Goal: Communication & Community: Answer question/provide support

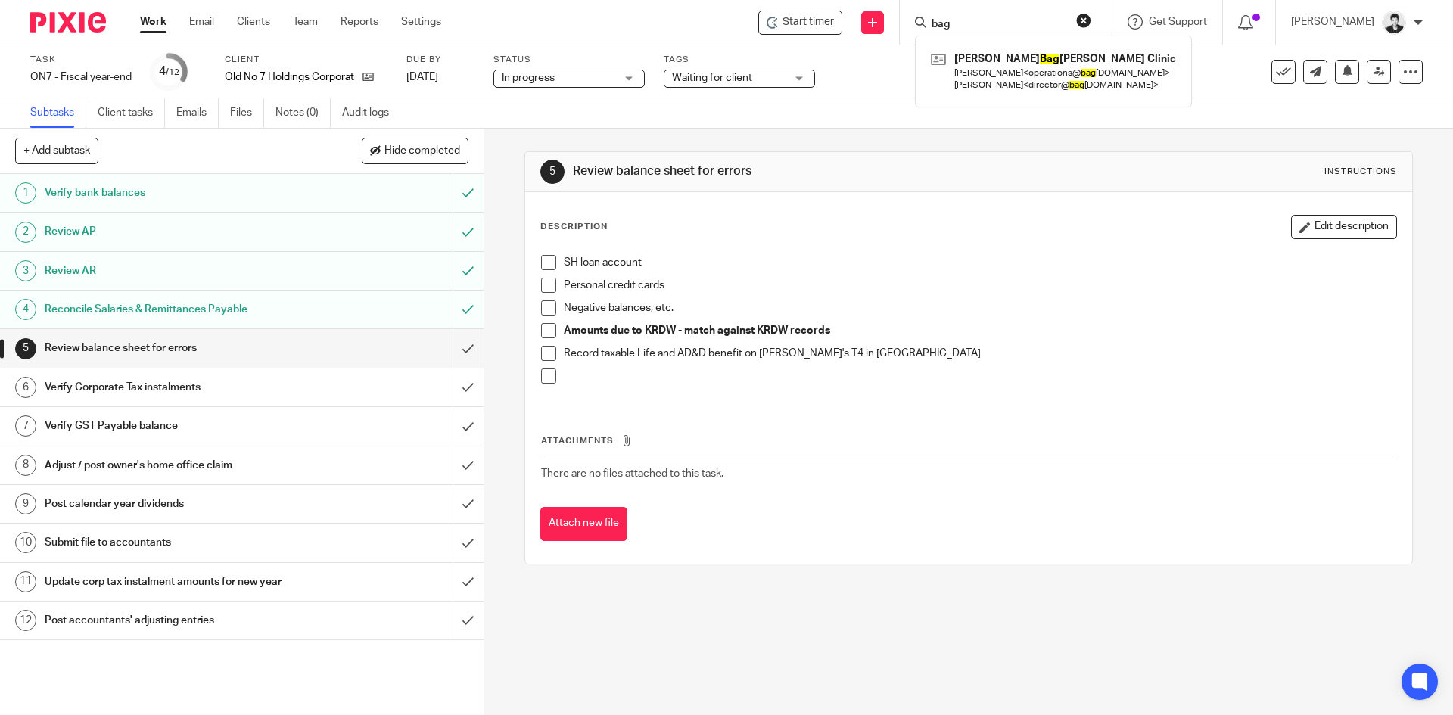
drag, startPoint x: 980, startPoint y: 26, endPoint x: 915, endPoint y: 26, distance: 64.3
click at [915, 26] on div "Start timer Send new email Create task Add client bag [PERSON_NAME] [PERSON_NAM…" at bounding box center [958, 22] width 989 height 45
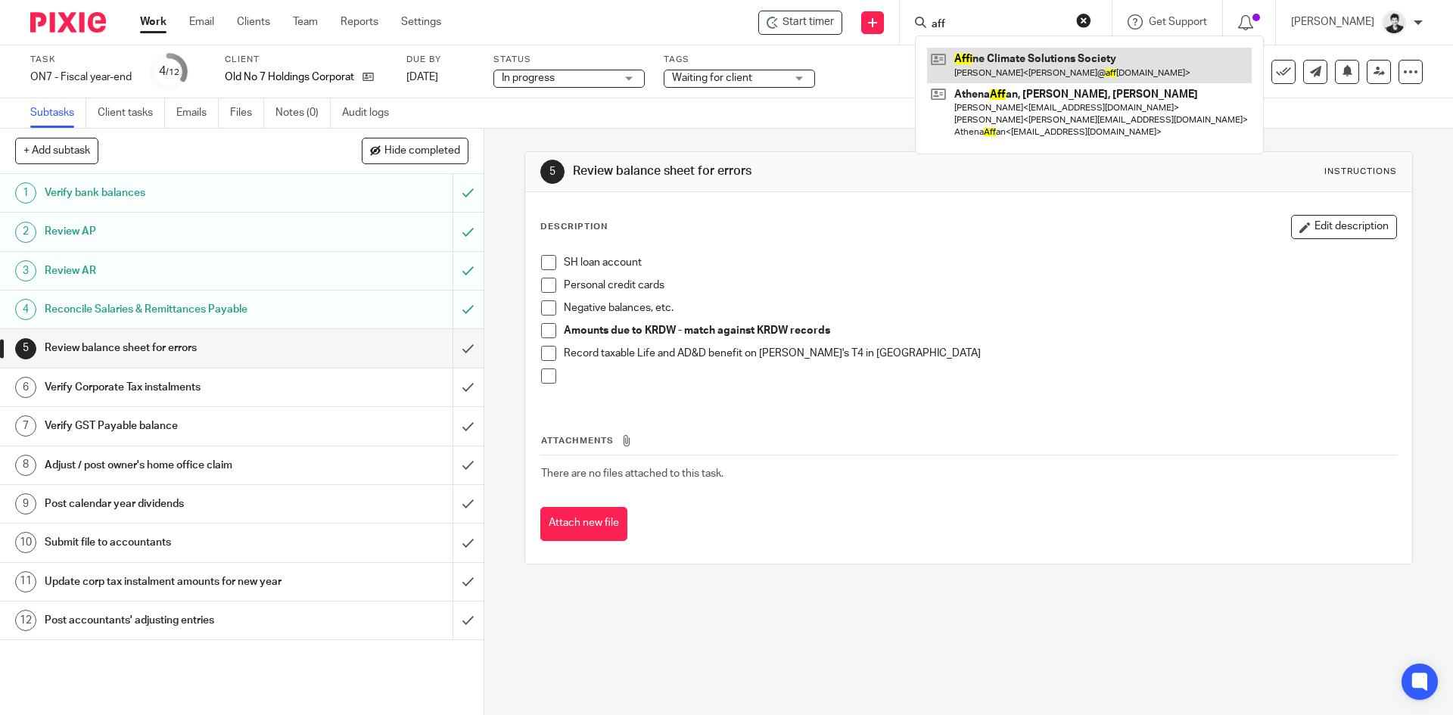
type input "aff"
drag, startPoint x: 543, startPoint y: 329, endPoint x: 544, endPoint y: 319, distance: 9.9
click at [543, 329] on span at bounding box center [548, 330] width 15 height 15
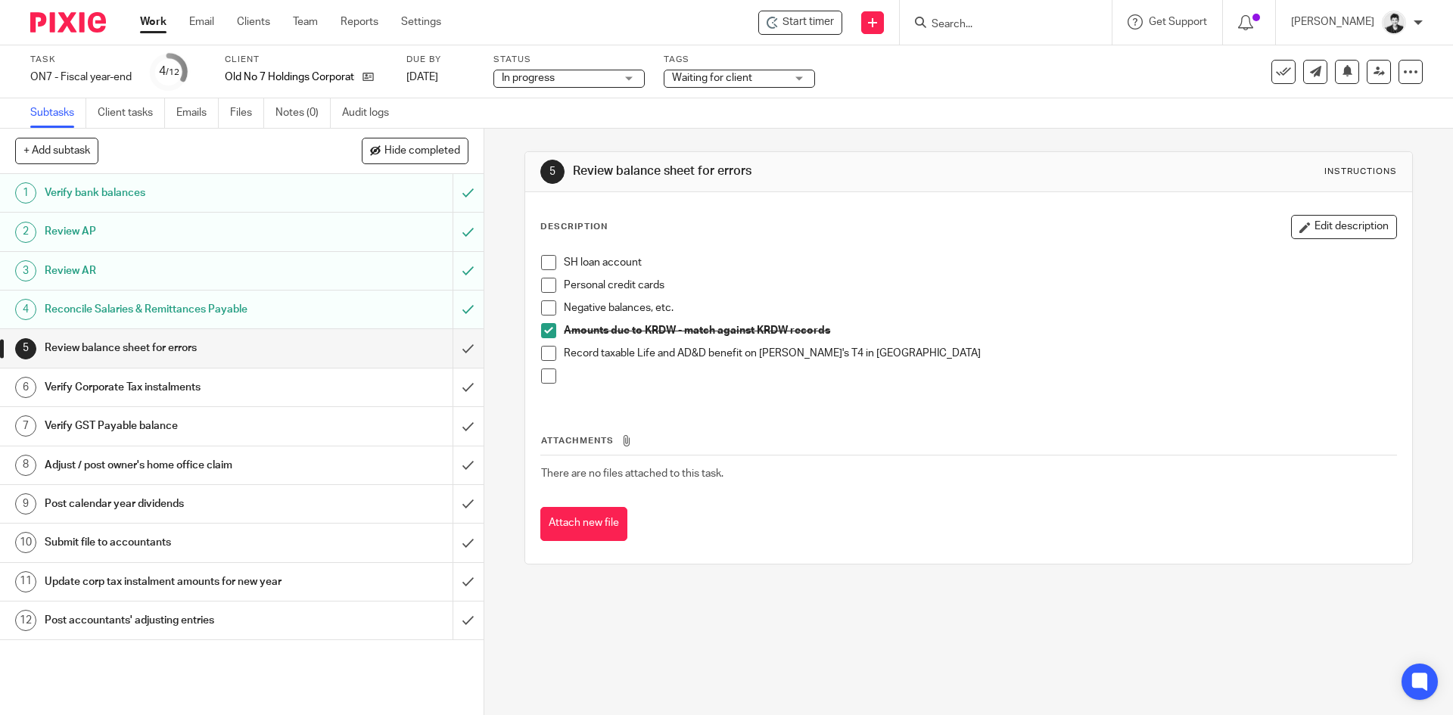
drag, startPoint x: 544, startPoint y: 312, endPoint x: 549, endPoint y: 288, distance: 24.1
click at [545, 311] on span at bounding box center [548, 308] width 15 height 15
click at [550, 283] on span at bounding box center [548, 285] width 15 height 15
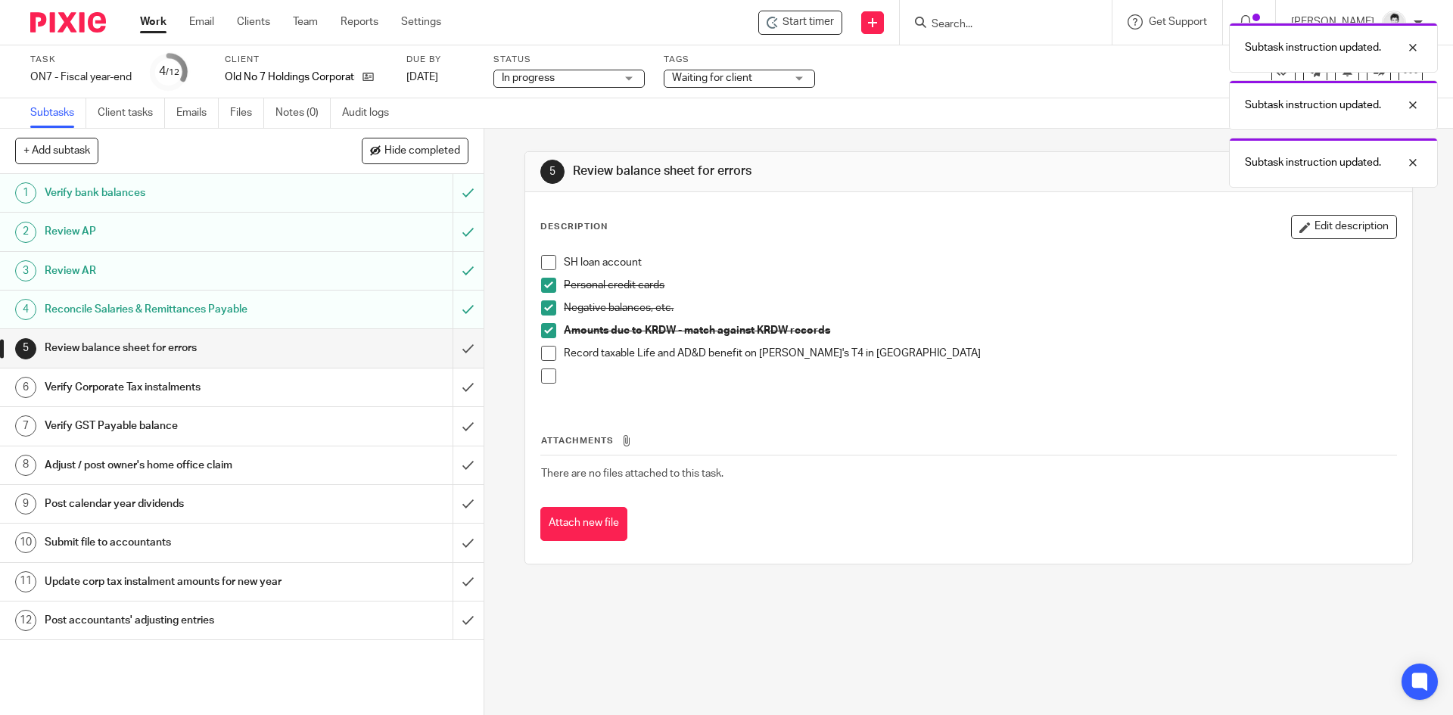
drag, startPoint x: 544, startPoint y: 269, endPoint x: 1334, endPoint y: 370, distance: 796.8
click at [545, 269] on span at bounding box center [548, 262] width 15 height 15
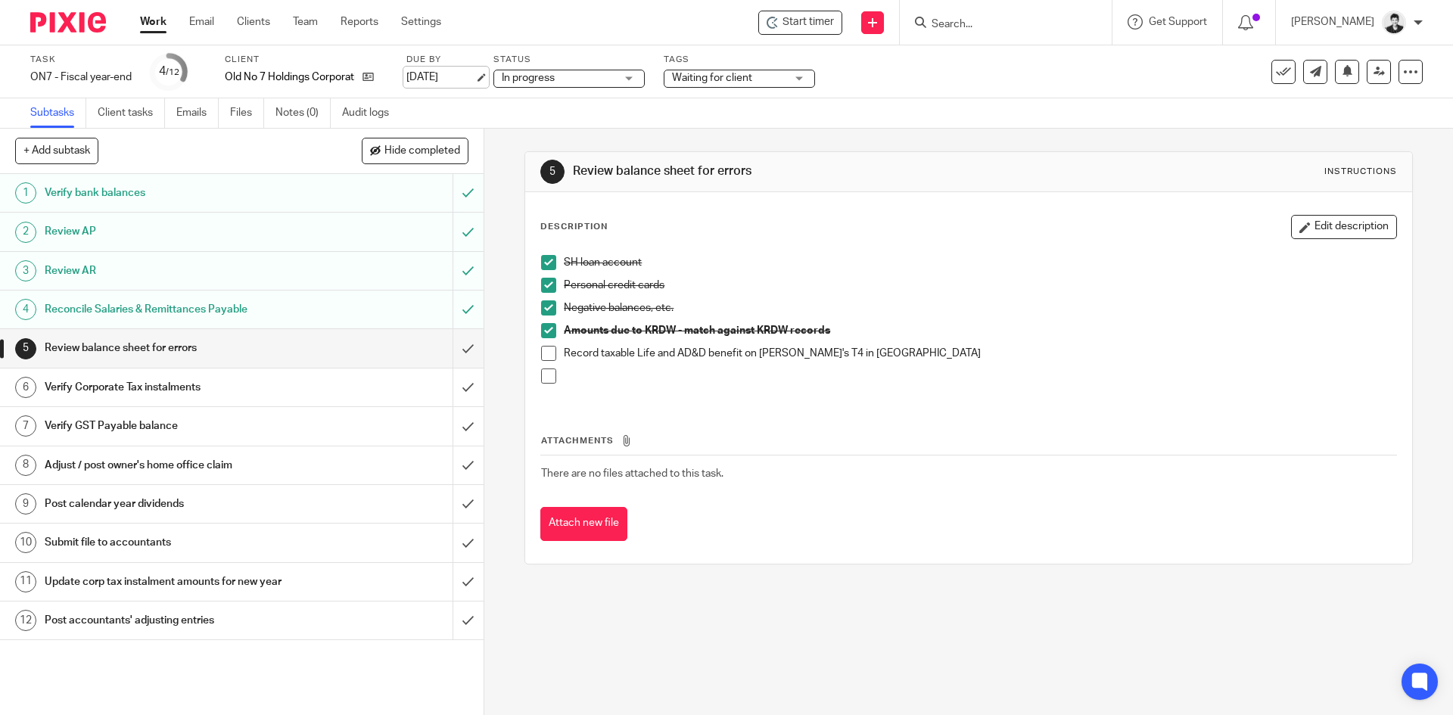
click at [428, 76] on link "[DATE]" at bounding box center [441, 78] width 68 height 16
click at [157, 19] on link "Work" at bounding box center [153, 21] width 26 height 15
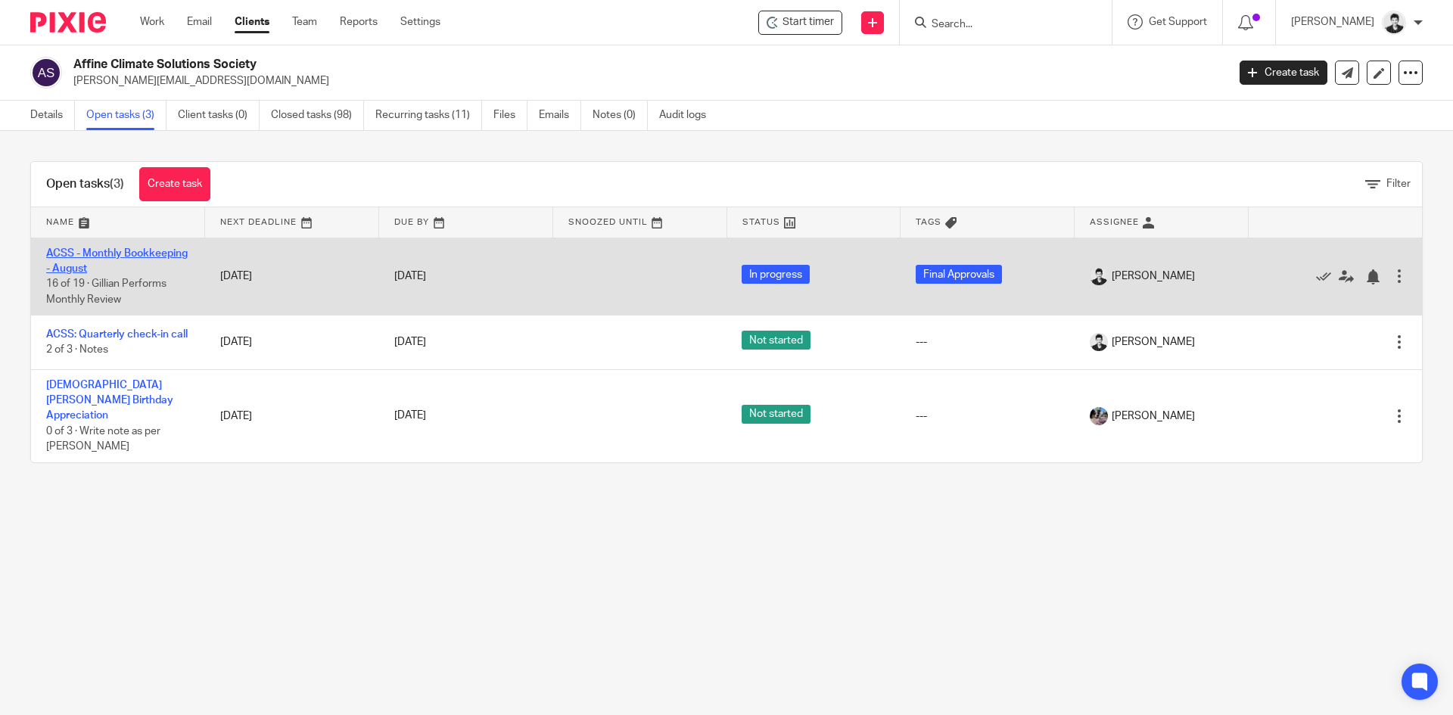
click at [115, 268] on link "ACSS - Monthly Bookkeeping - August" at bounding box center [117, 261] width 142 height 26
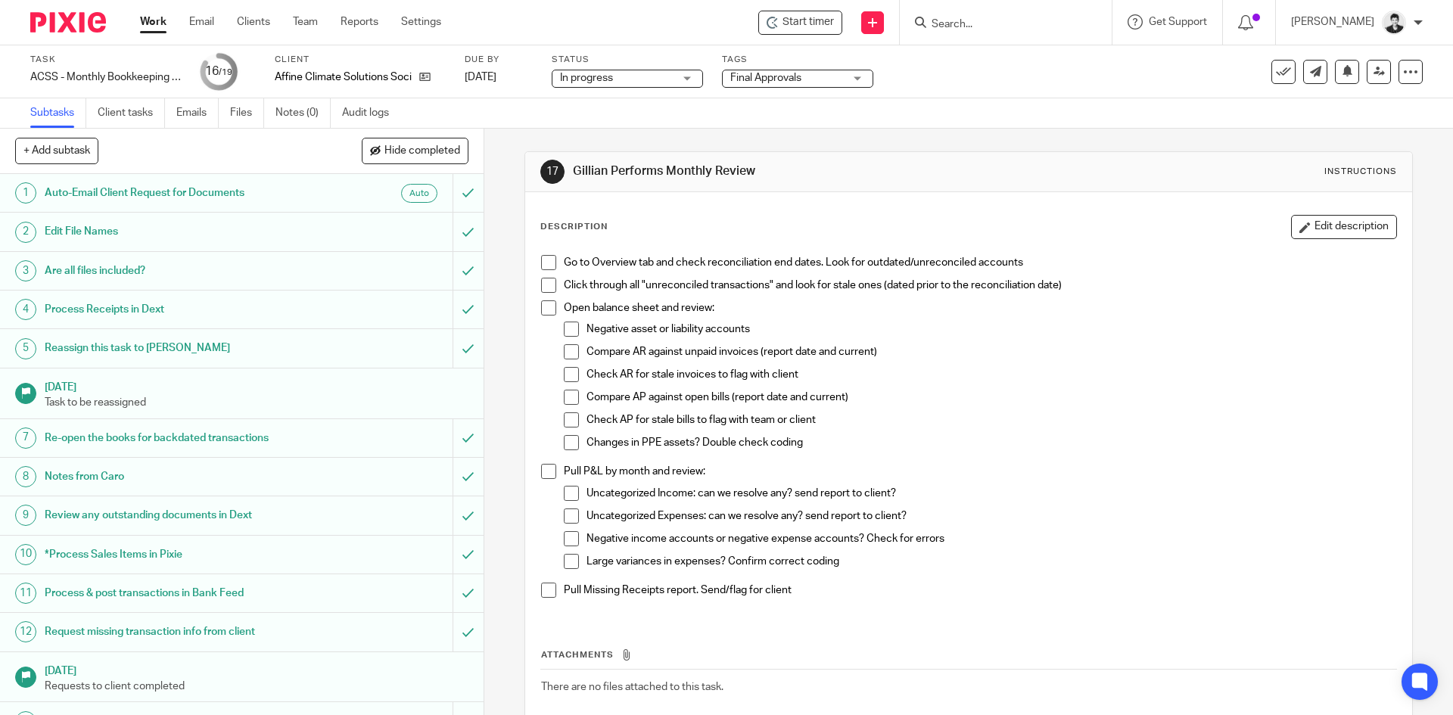
click at [149, 467] on h1 "Notes from Caro" at bounding box center [176, 477] width 262 height 23
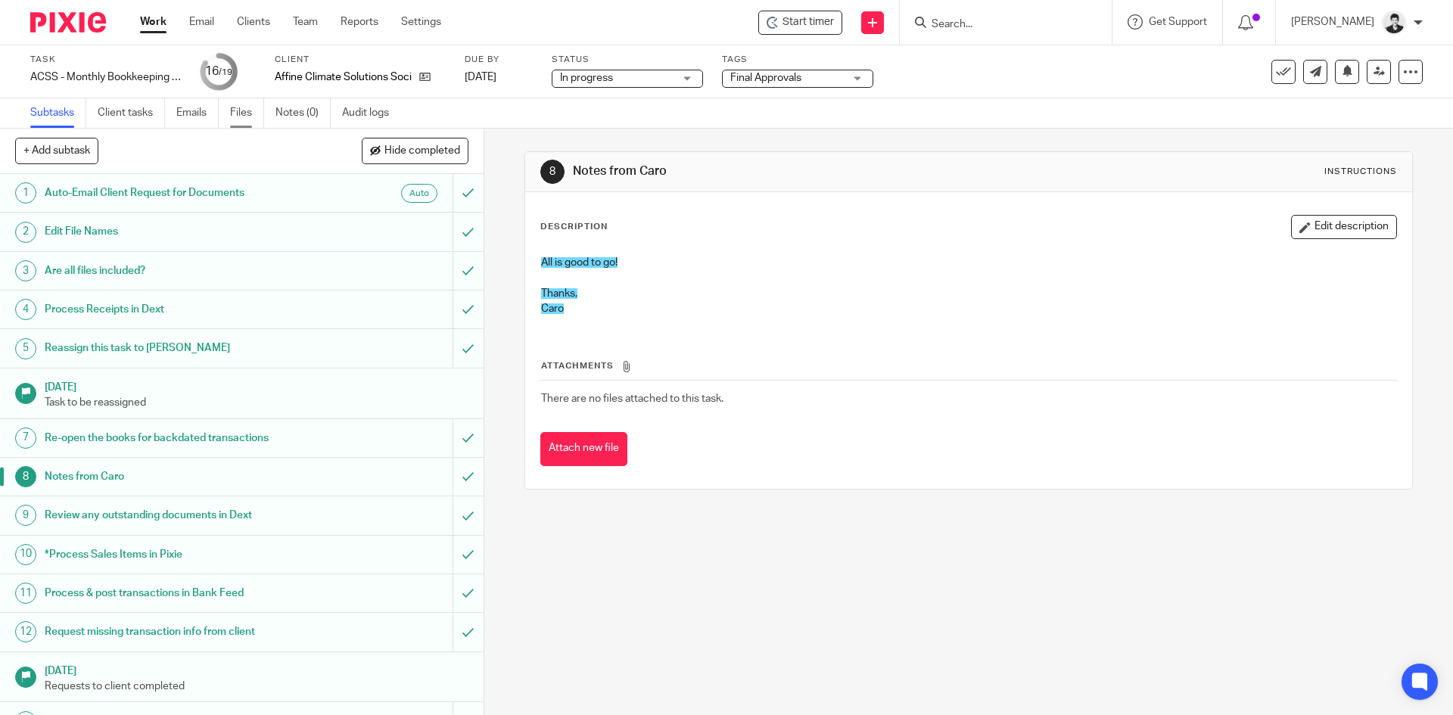
click at [234, 114] on link "Files" at bounding box center [247, 113] width 34 height 30
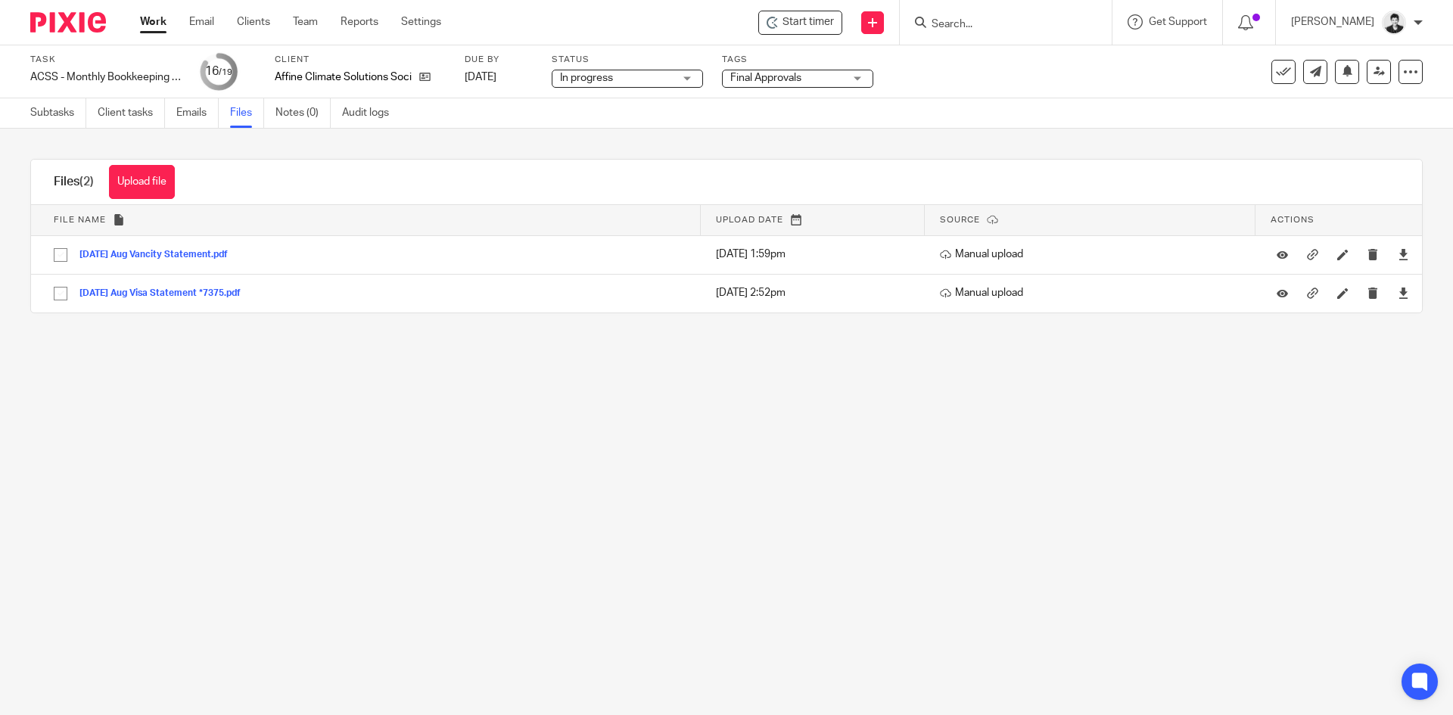
click at [172, 115] on ul "Subtasks Client tasks Emails Files Notes (0) Audit logs" at bounding box center [221, 113] width 382 height 30
click at [193, 117] on link "Emails" at bounding box center [197, 113] width 42 height 30
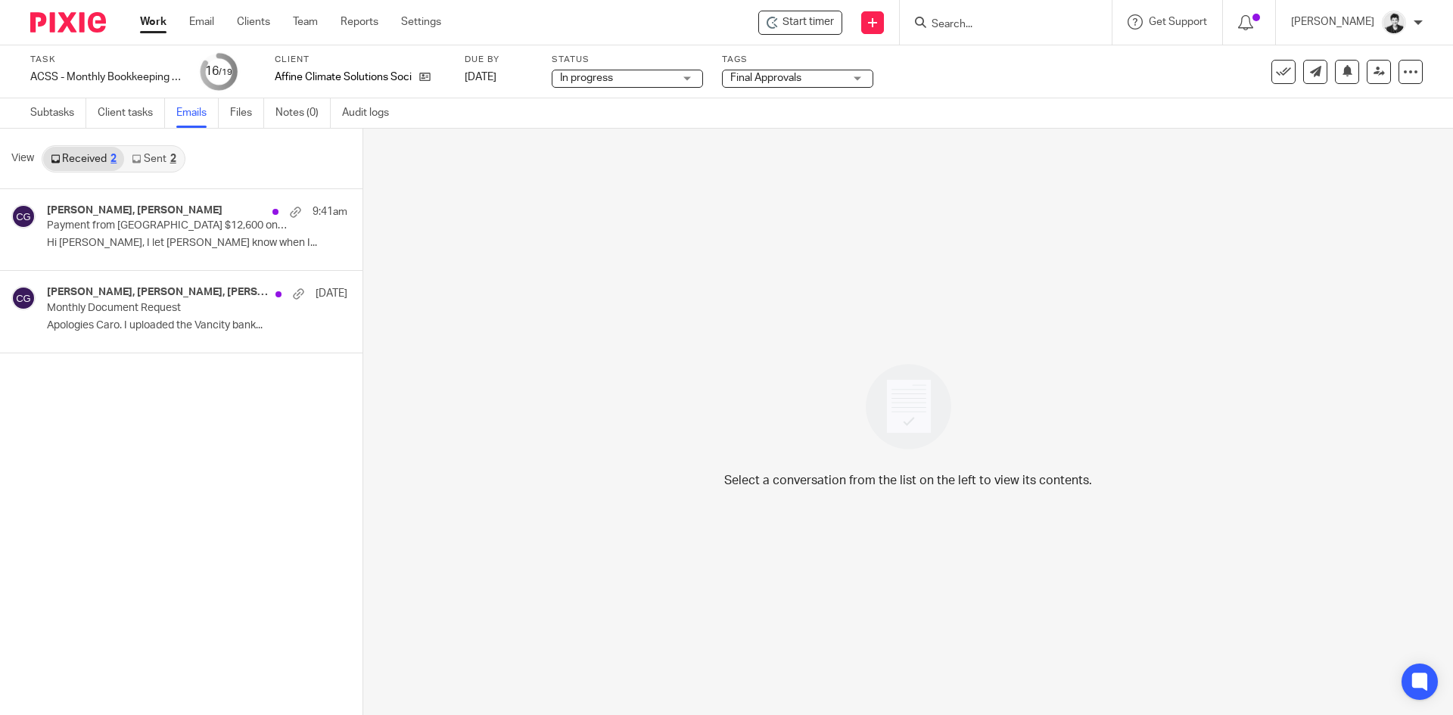
click at [150, 160] on link "Sent 2" at bounding box center [153, 159] width 59 height 24
click at [145, 321] on p "No problem, thanks! [DATE][DATE] at..." at bounding box center [174, 325] width 255 height 13
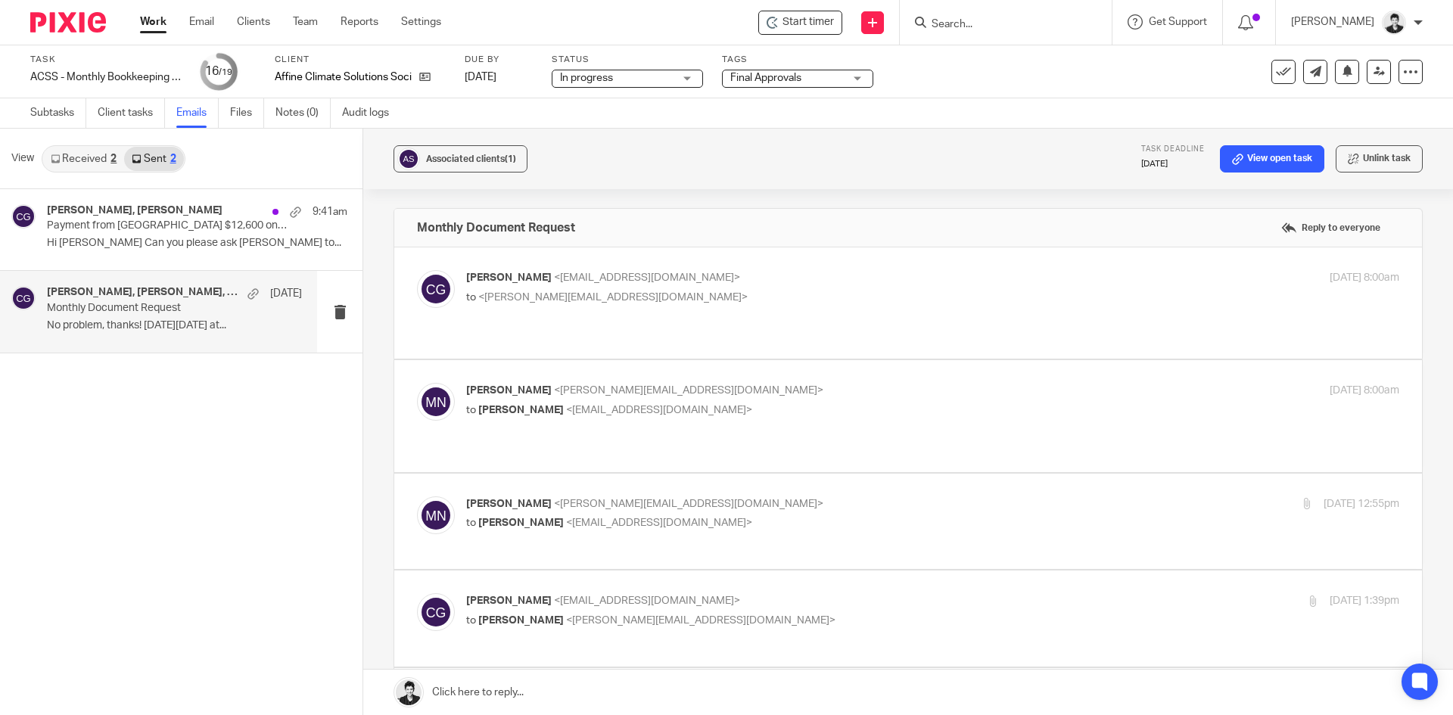
click at [547, 405] on div "[PERSON_NAME] <[PERSON_NAME][EMAIL_ADDRESS][DOMAIN_NAME]> to [PERSON_NAME] <[EM…" at bounding box center [932, 402] width 933 height 38
checkbox input "true"
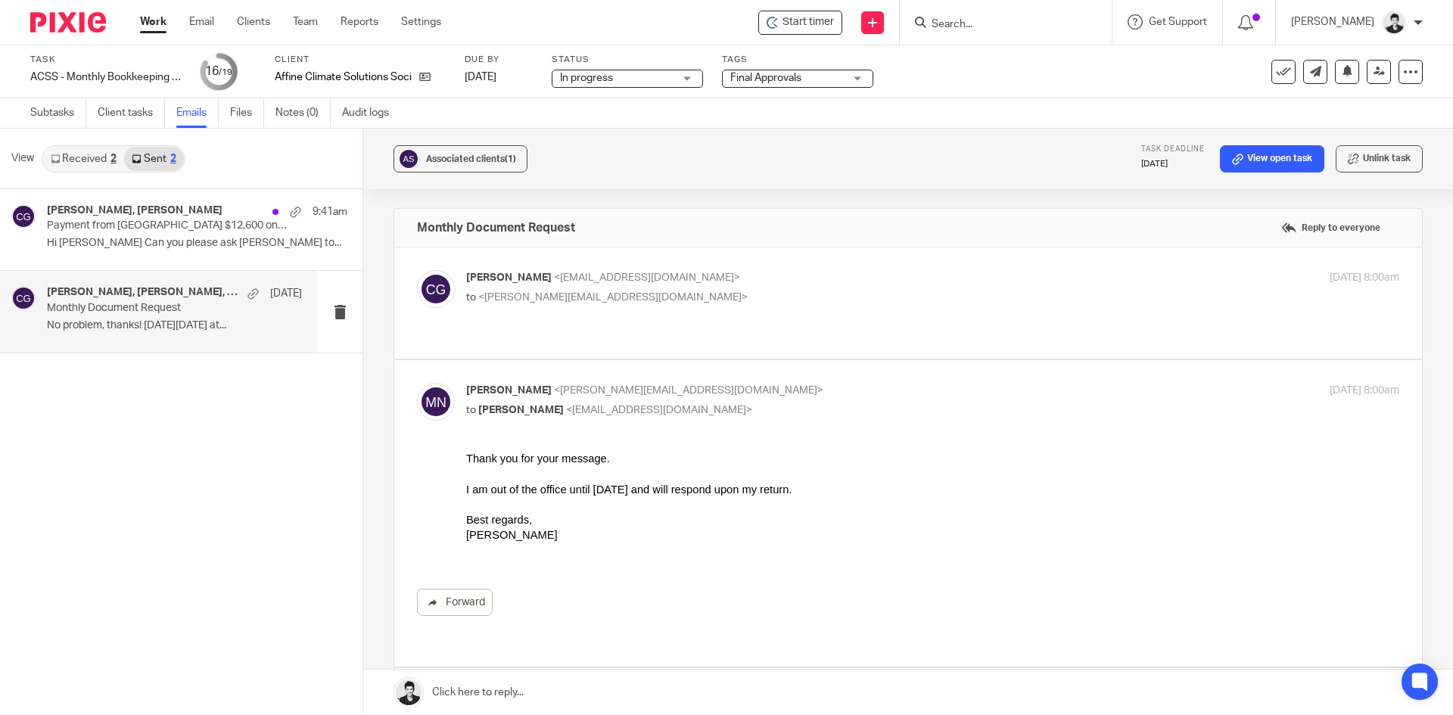
click at [600, 668] on label at bounding box center [908, 716] width 1028 height 96
click at [417, 690] on input "checkbox" at bounding box center [416, 690] width 1 height 1
checkbox input "true"
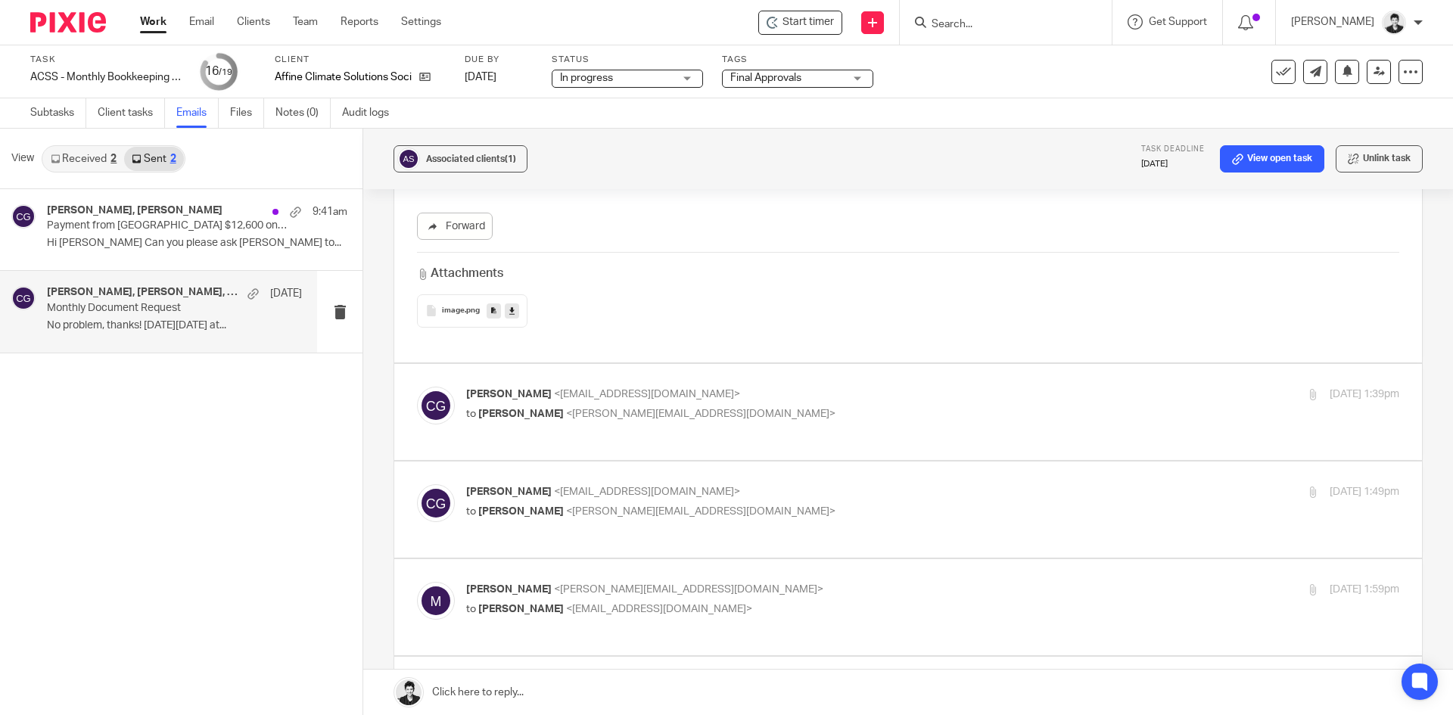
scroll to position [1203, 0]
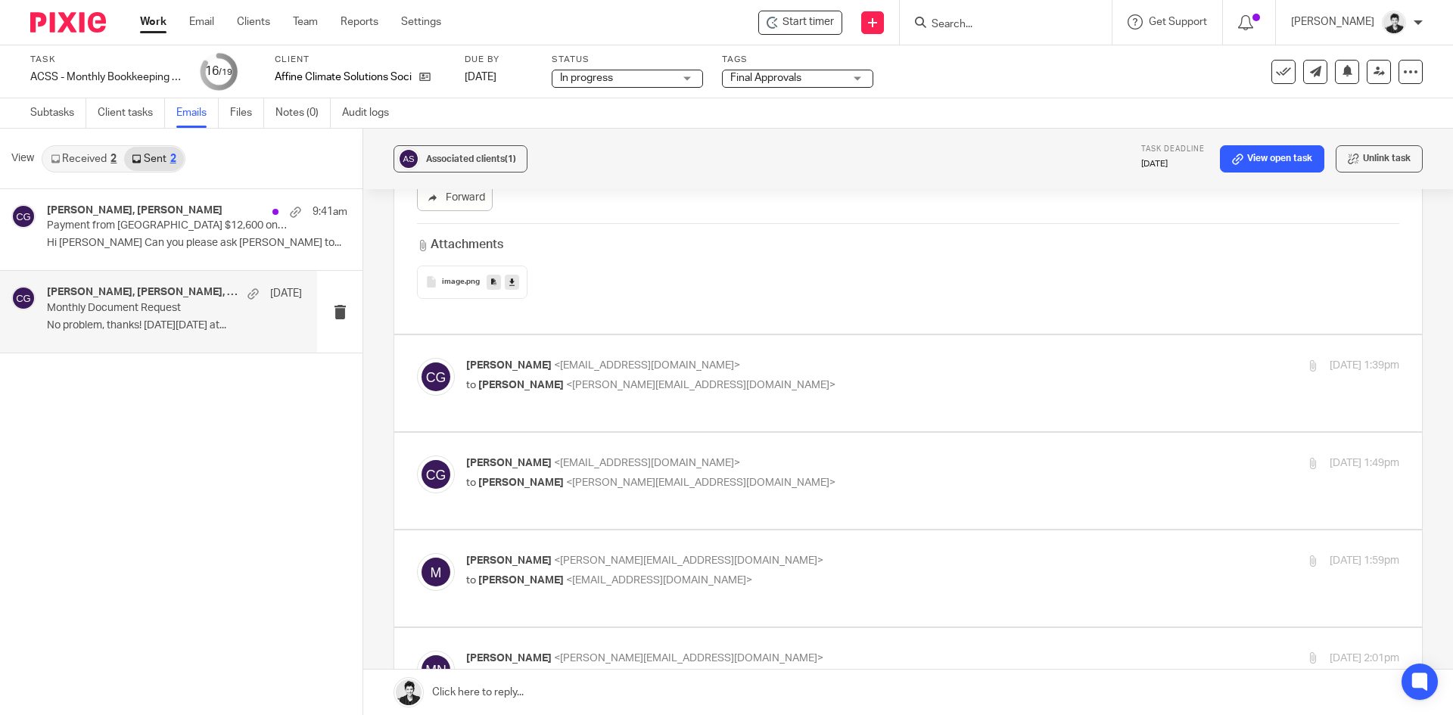
click at [594, 378] on p "to [PERSON_NAME] <[PERSON_NAME][EMAIL_ADDRESS][DOMAIN_NAME]>" at bounding box center [777, 386] width 622 height 16
checkbox input "true"
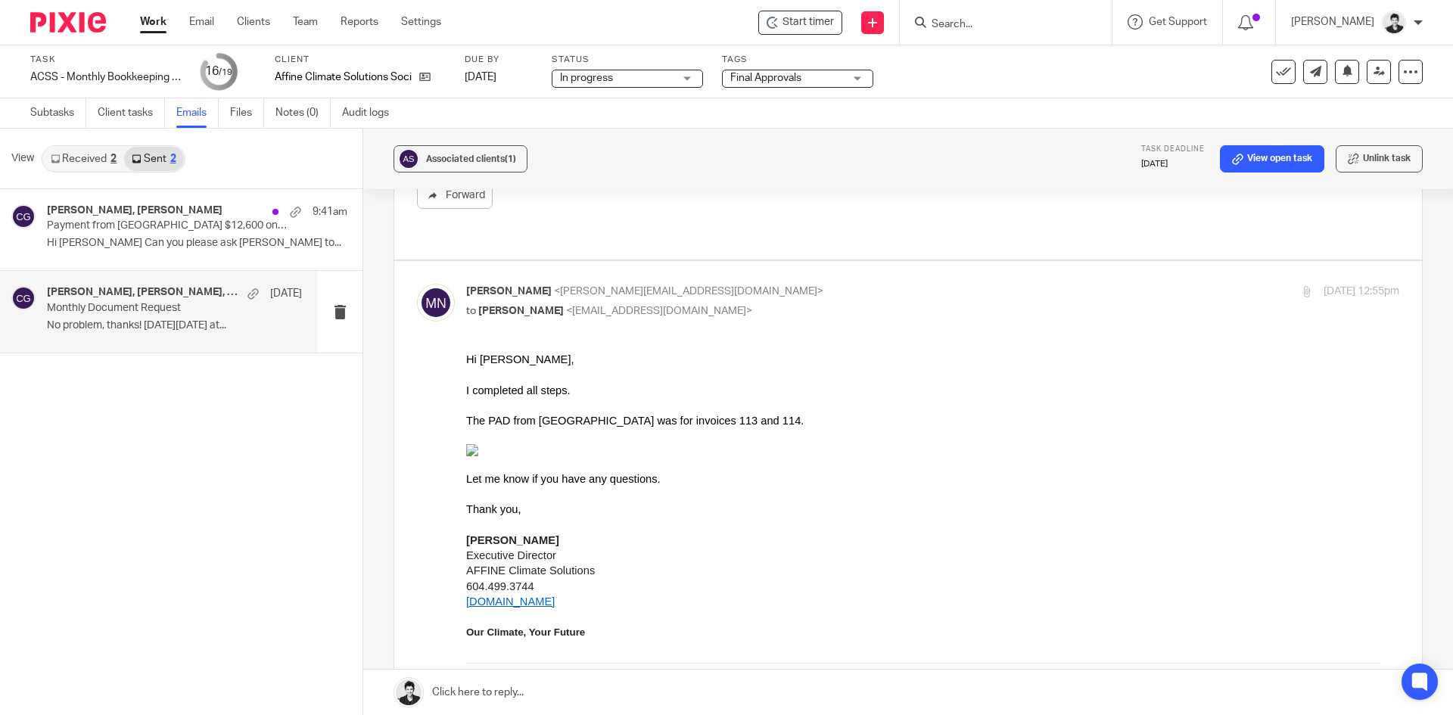
scroll to position [389, 0]
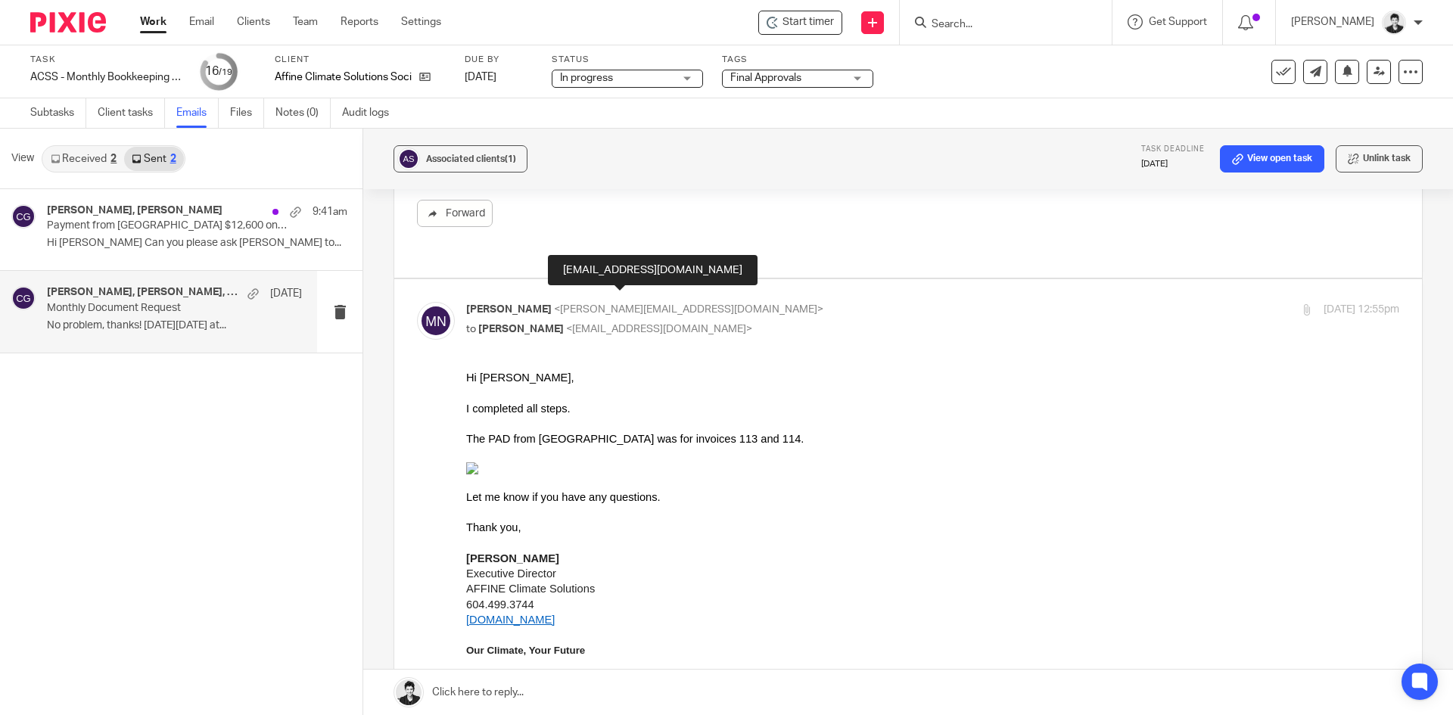
click at [609, 324] on span "<admin@letsmakeitcount.ca>" at bounding box center [659, 329] width 186 height 11
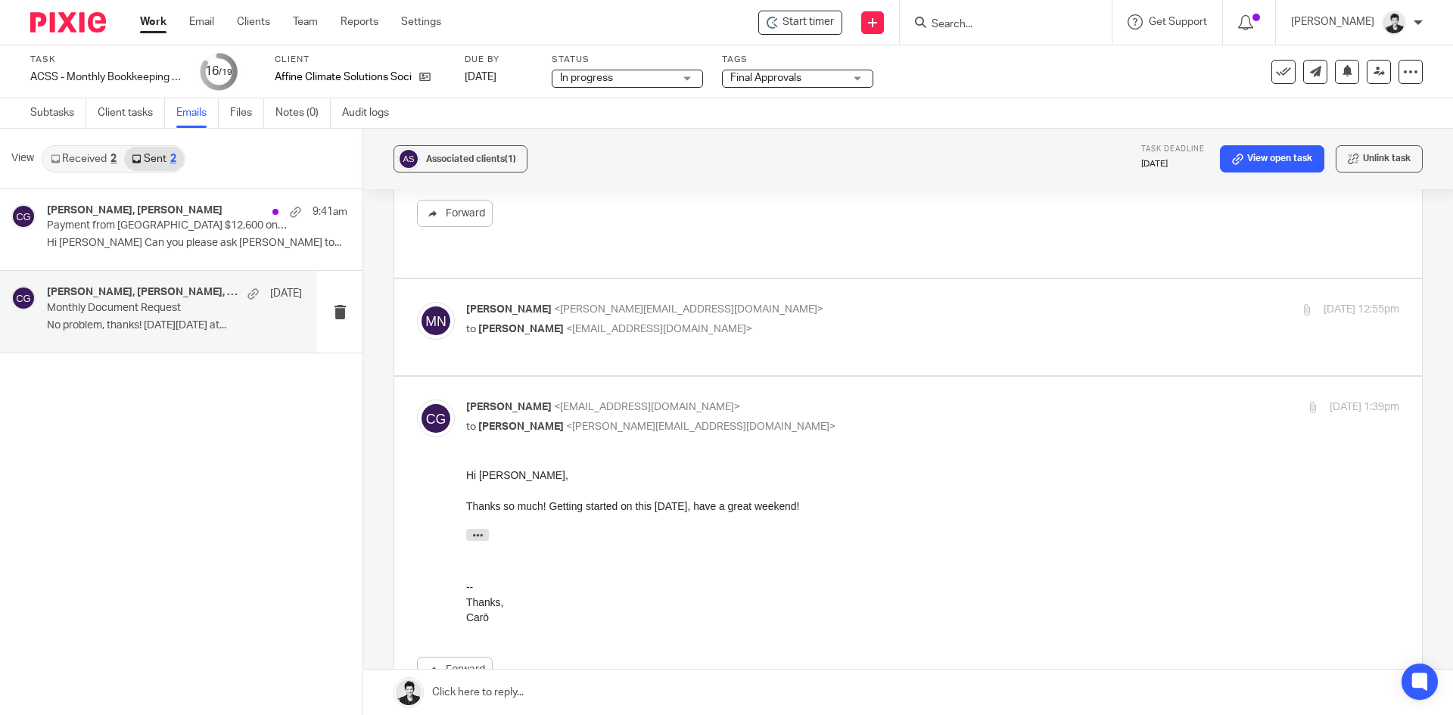
click at [674, 302] on div "Michaela Neuberger <m.neuberger@affineclimate.ca> to Carō Garofalo <admin@letsm…" at bounding box center [777, 319] width 622 height 35
checkbox input "true"
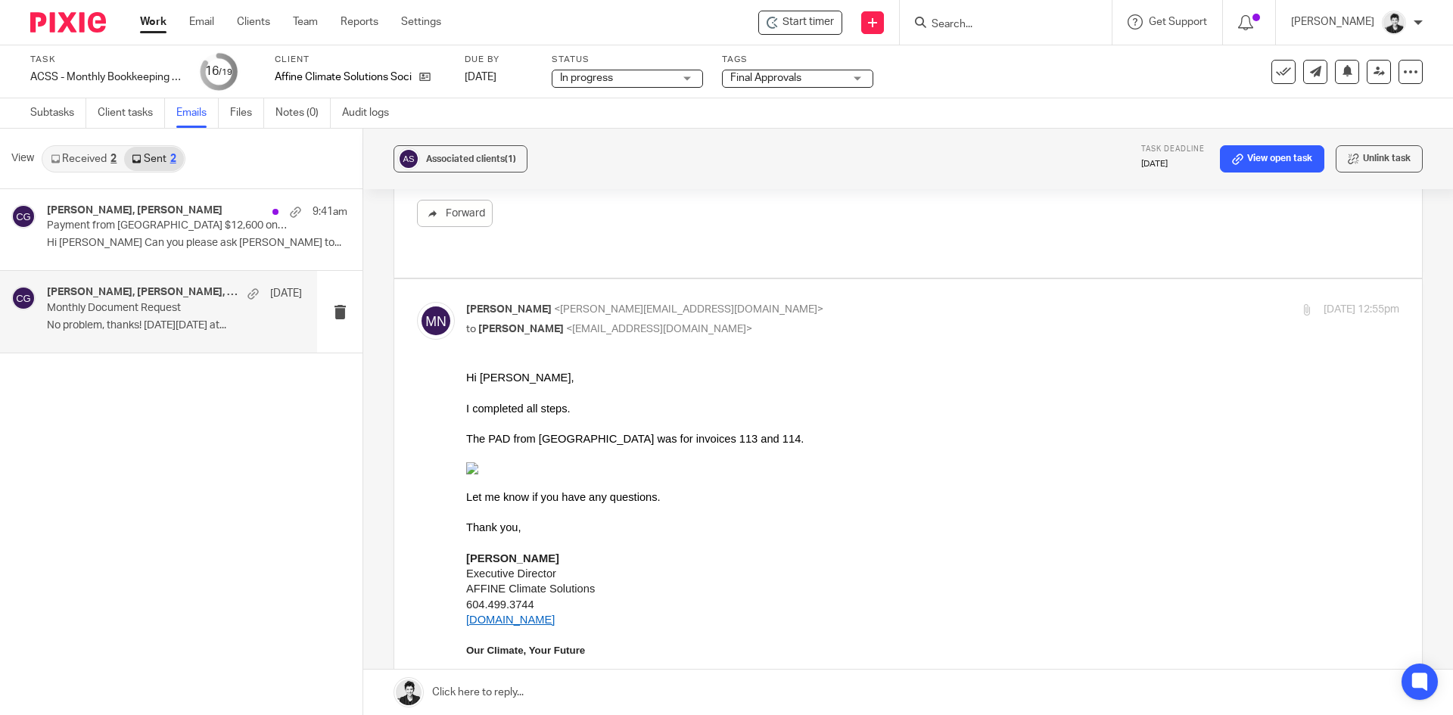
scroll to position [0, 0]
drag, startPoint x: 1429, startPoint y: 248, endPoint x: 1436, endPoint y: 274, distance: 27.4
click at [1436, 274] on div "Associated clients (1) Task deadline Sep 17, 2025 View open task Unlink task Mo…" at bounding box center [908, 422] width 1090 height 587
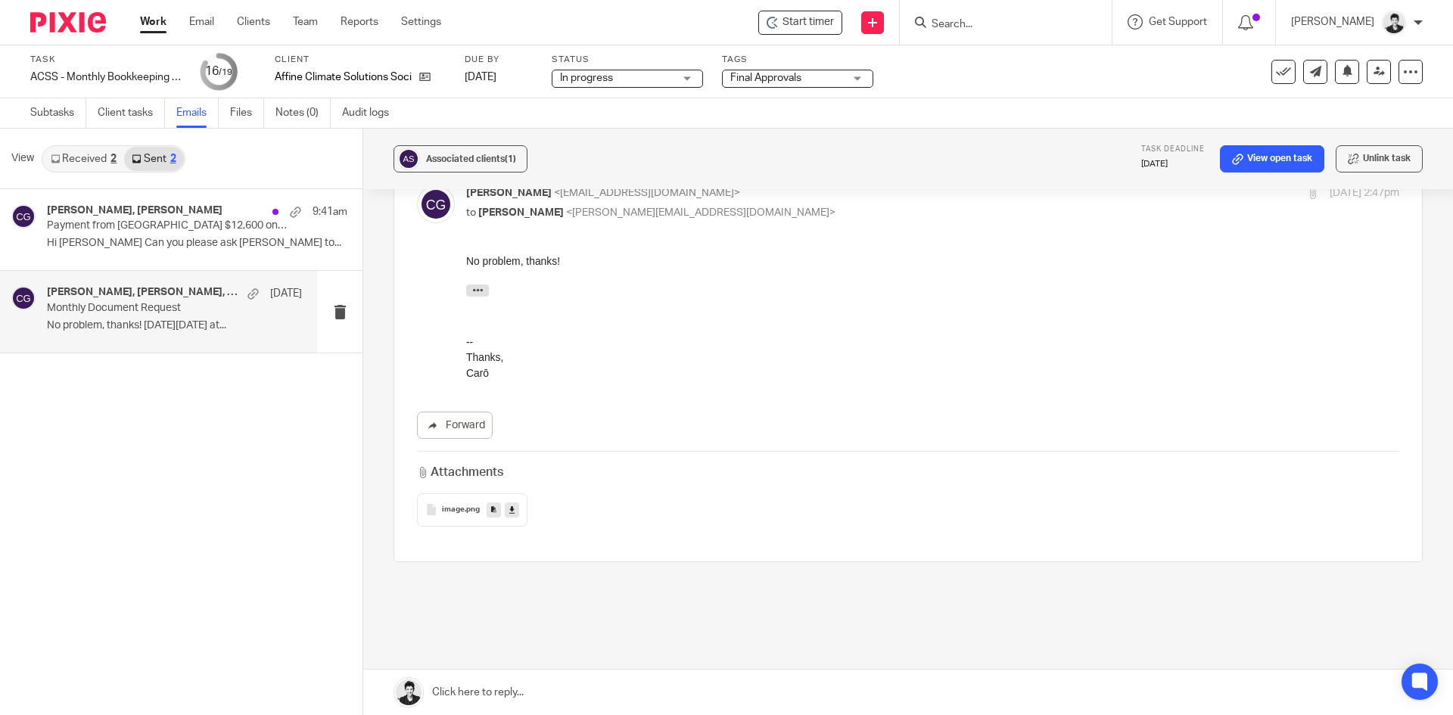
click at [552, 695] on link at bounding box center [908, 692] width 1090 height 45
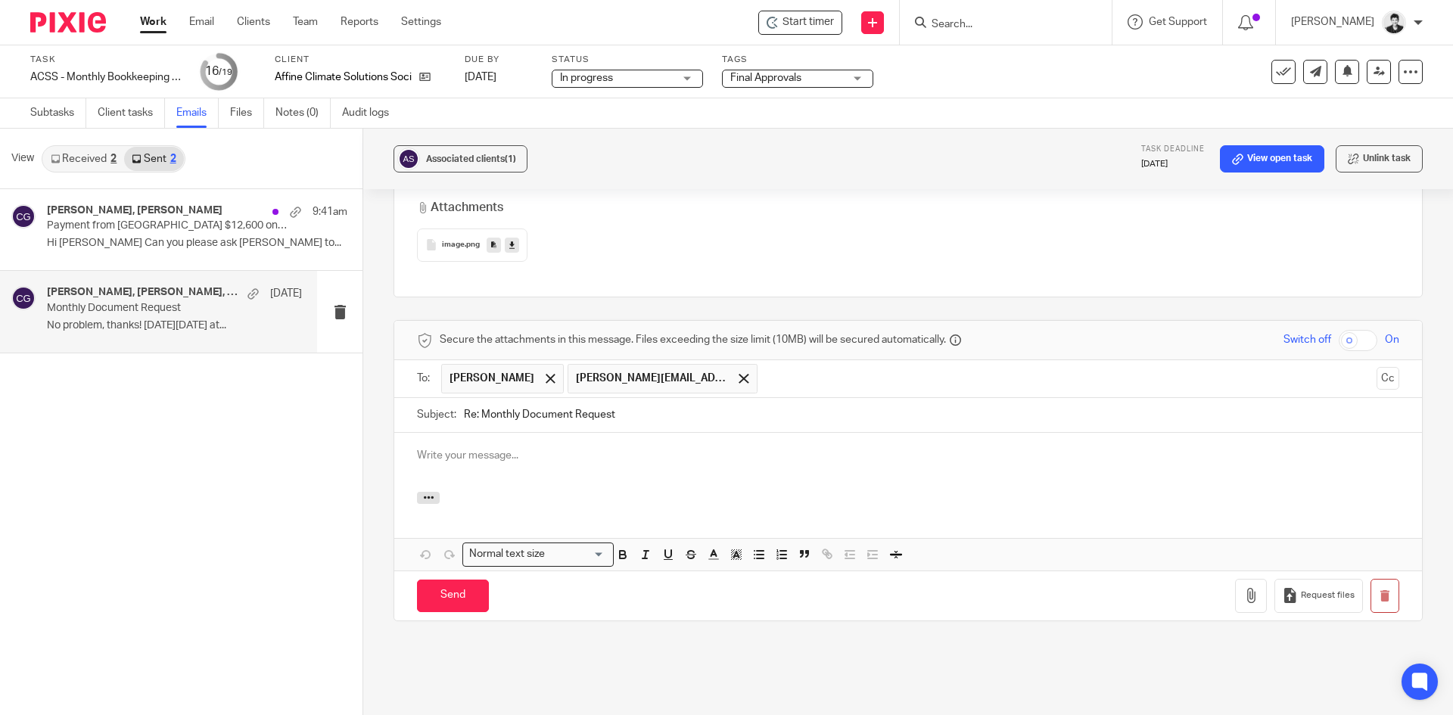
drag, startPoint x: 481, startPoint y: 372, endPoint x: 436, endPoint y: 369, distance: 45.5
click at [436, 398] on div "Subject: Re: Monthly Document Request" at bounding box center [908, 415] width 983 height 34
type input "Monthly Document Request"
click at [739, 374] on span at bounding box center [744, 379] width 10 height 10
click at [515, 448] on p at bounding box center [908, 455] width 983 height 15
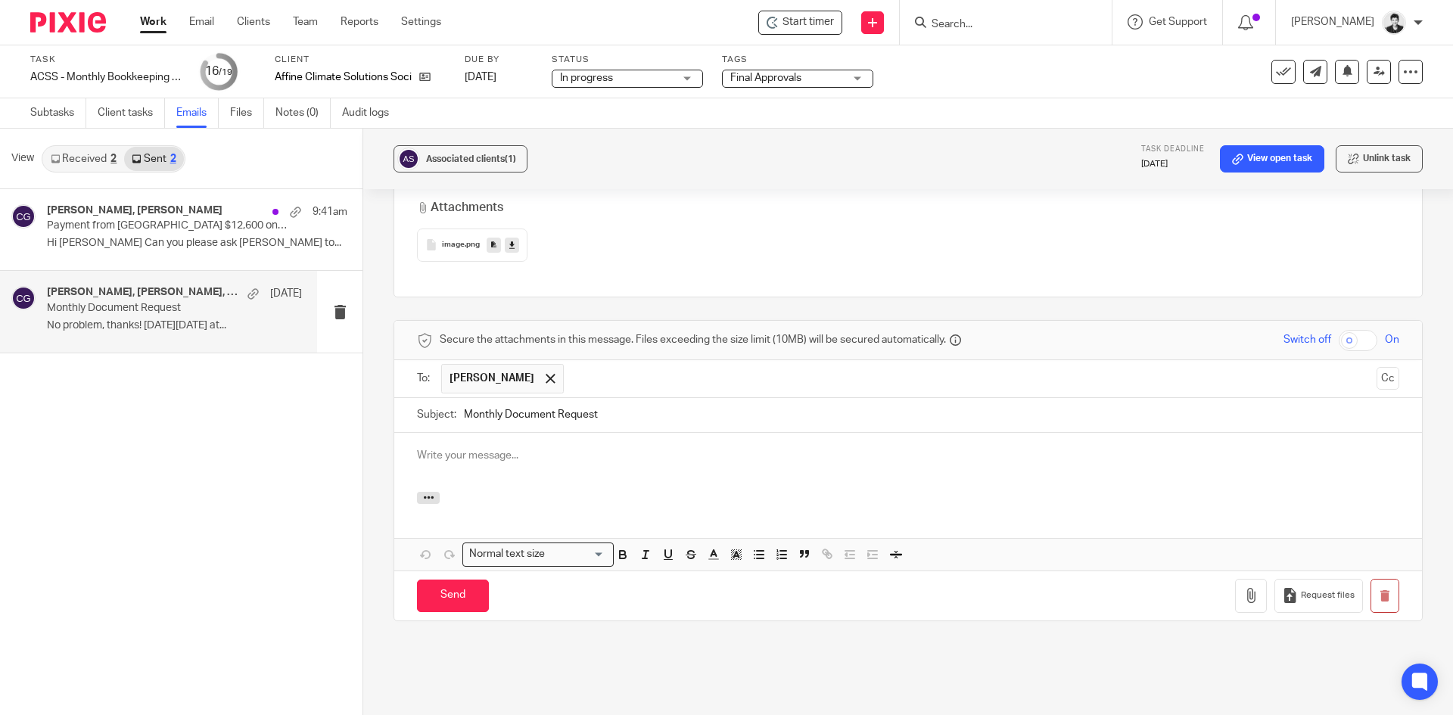
click at [698, 364] on input "text" at bounding box center [971, 379] width 799 height 30
type input "ciara"
click at [623, 433] on div at bounding box center [908, 462] width 1028 height 59
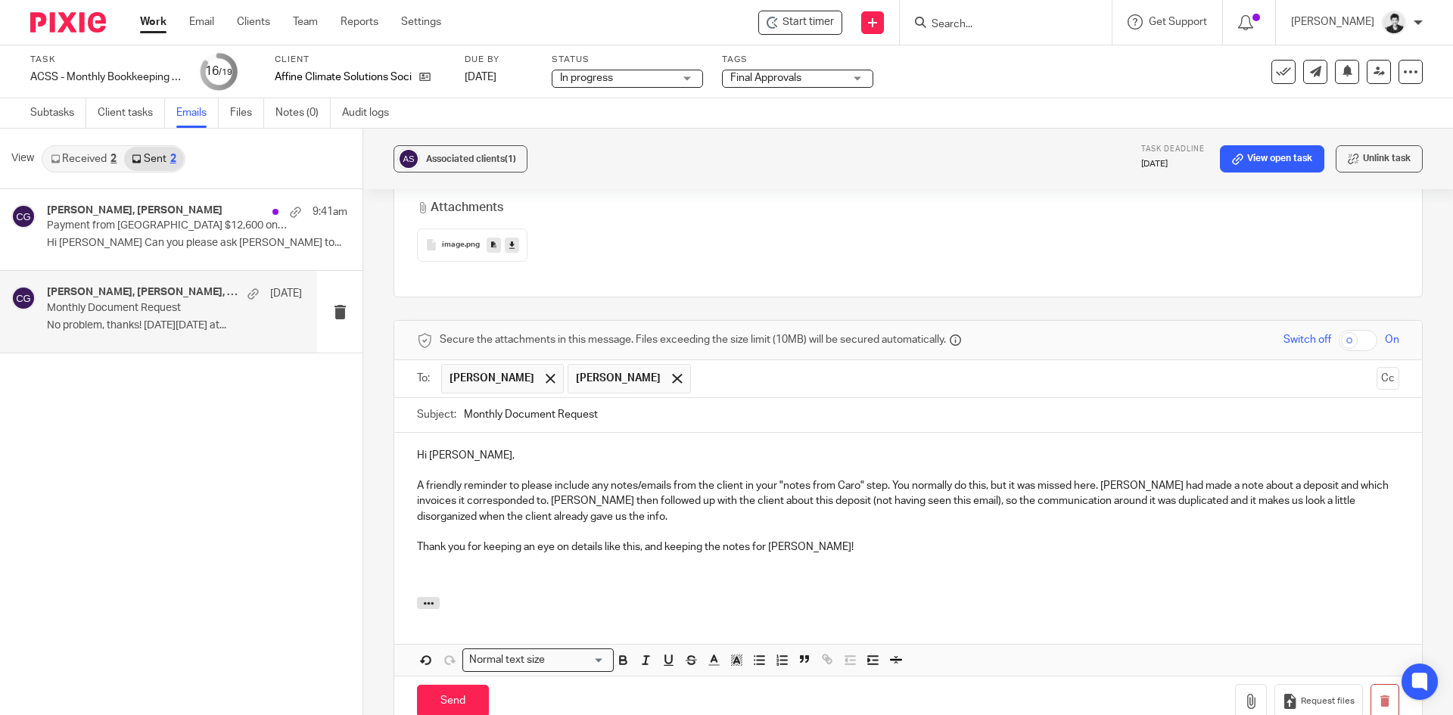
drag, startPoint x: 544, startPoint y: 457, endPoint x: 547, endPoint y: 438, distance: 19.3
click at [544, 478] on p "A friendly reminder to please include any notes/emails from the client in your …" at bounding box center [908, 501] width 983 height 46
click at [702, 478] on p "A friendly reminder to please include any notes/emails from the client in your …" at bounding box center [908, 501] width 983 height 46
click at [1014, 556] on p at bounding box center [908, 563] width 983 height 15
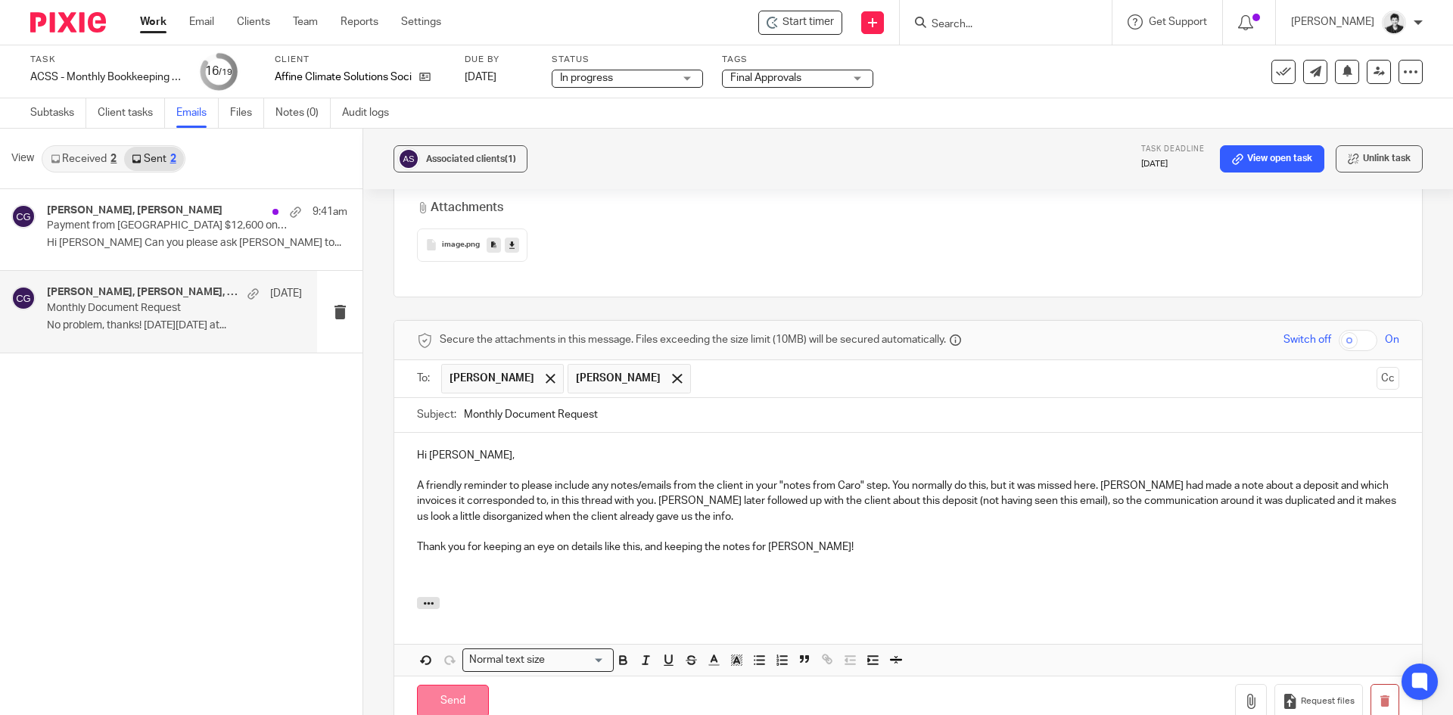
click at [439, 685] on input "Send" at bounding box center [453, 701] width 72 height 33
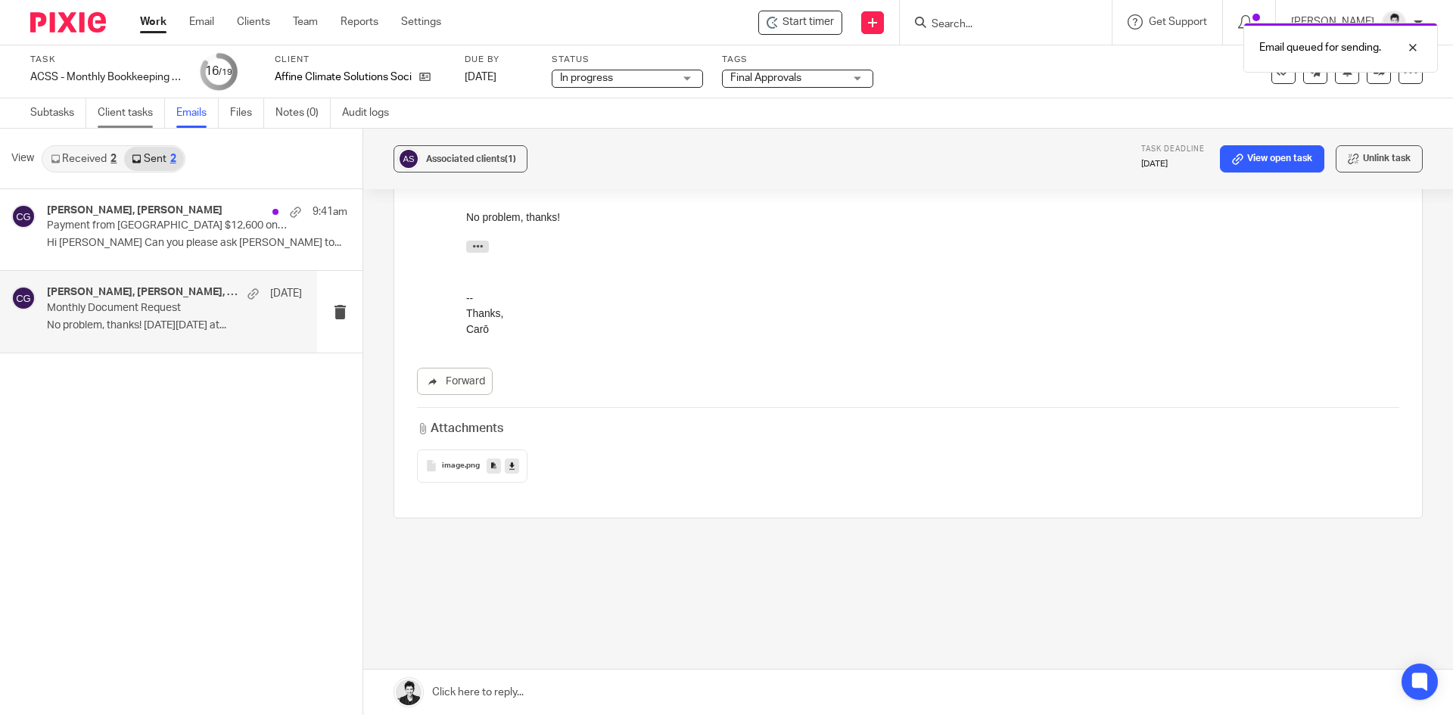
scroll to position [2099, 0]
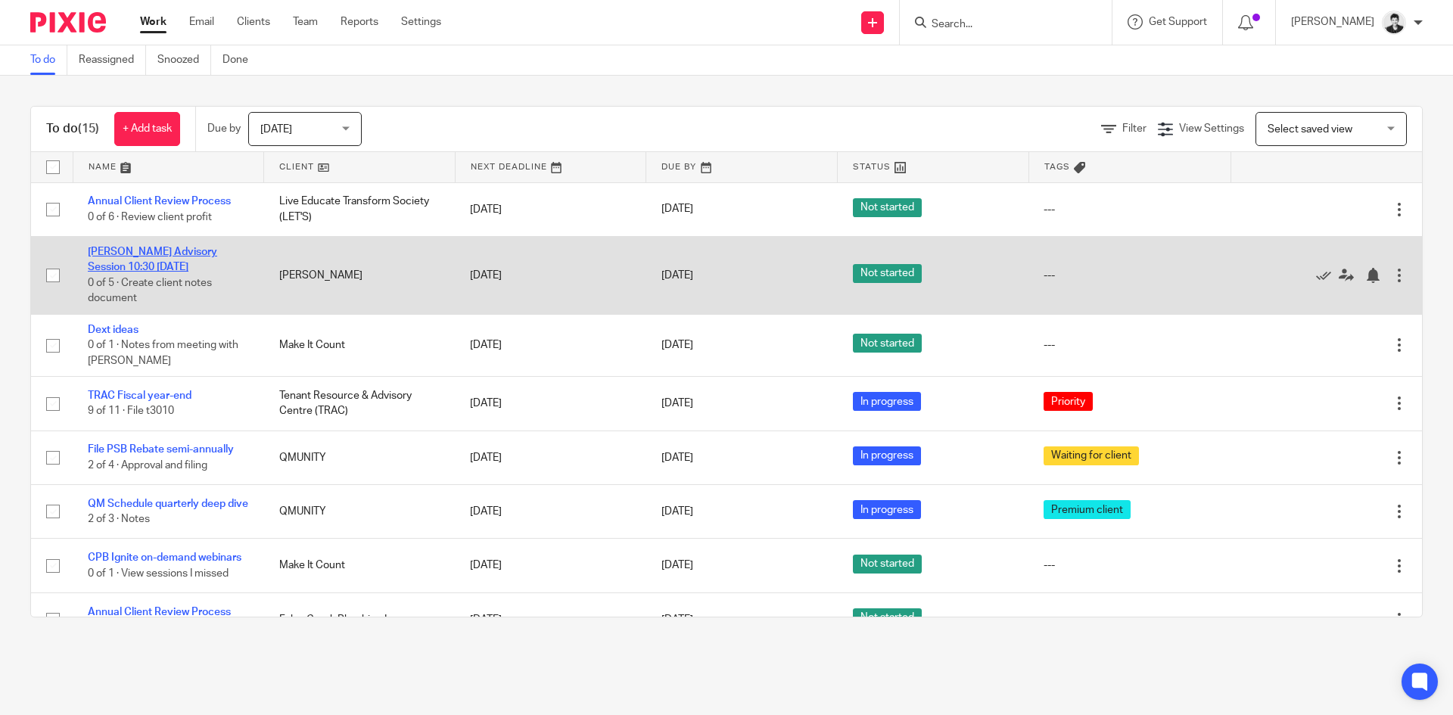
click at [182, 269] on link "[PERSON_NAME] Advisory Session 10:30 [DATE]" at bounding box center [152, 260] width 129 height 26
